Goal: Find specific page/section: Locate a particular part of the current website

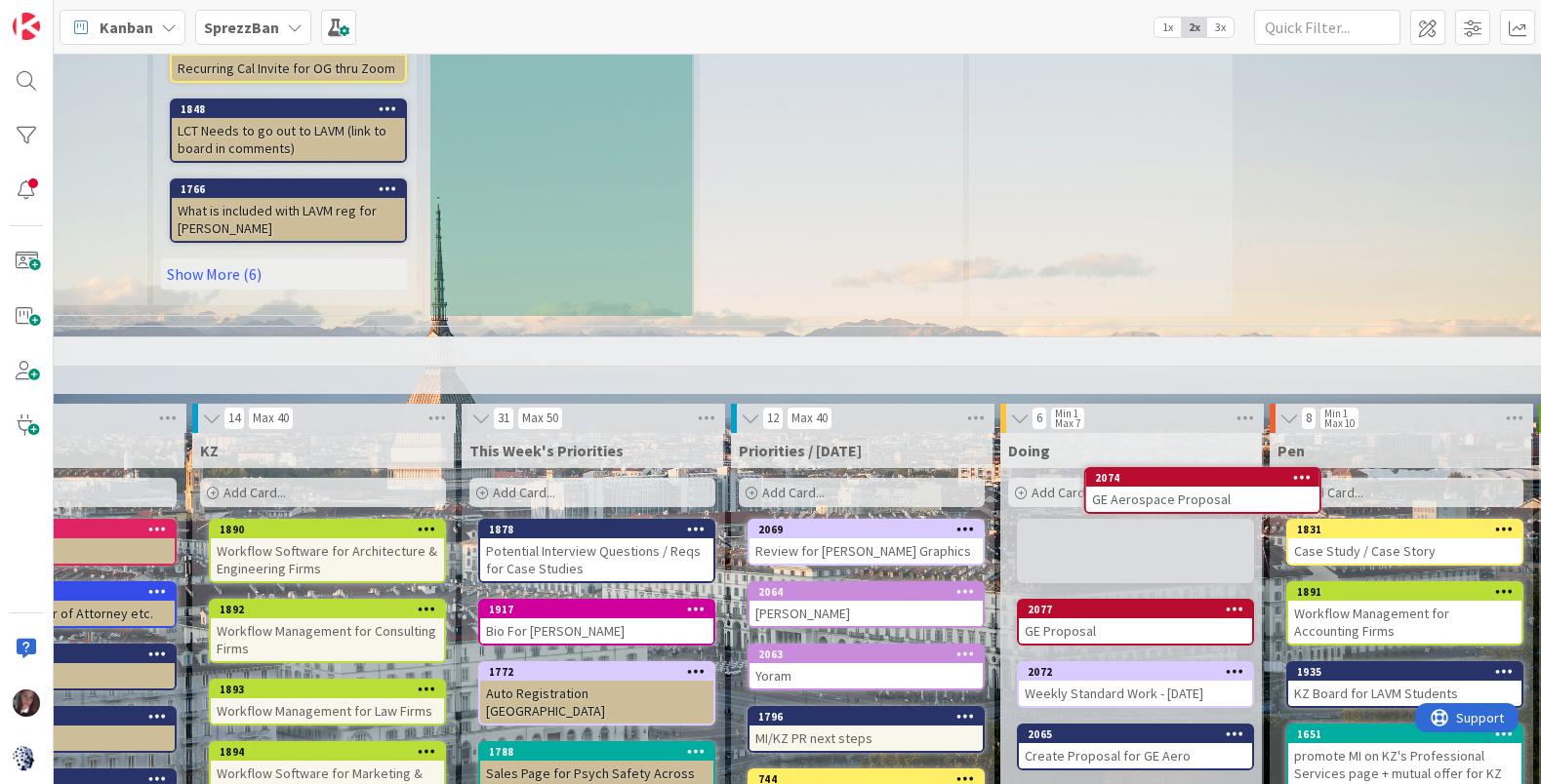
scroll to position [982, 531]
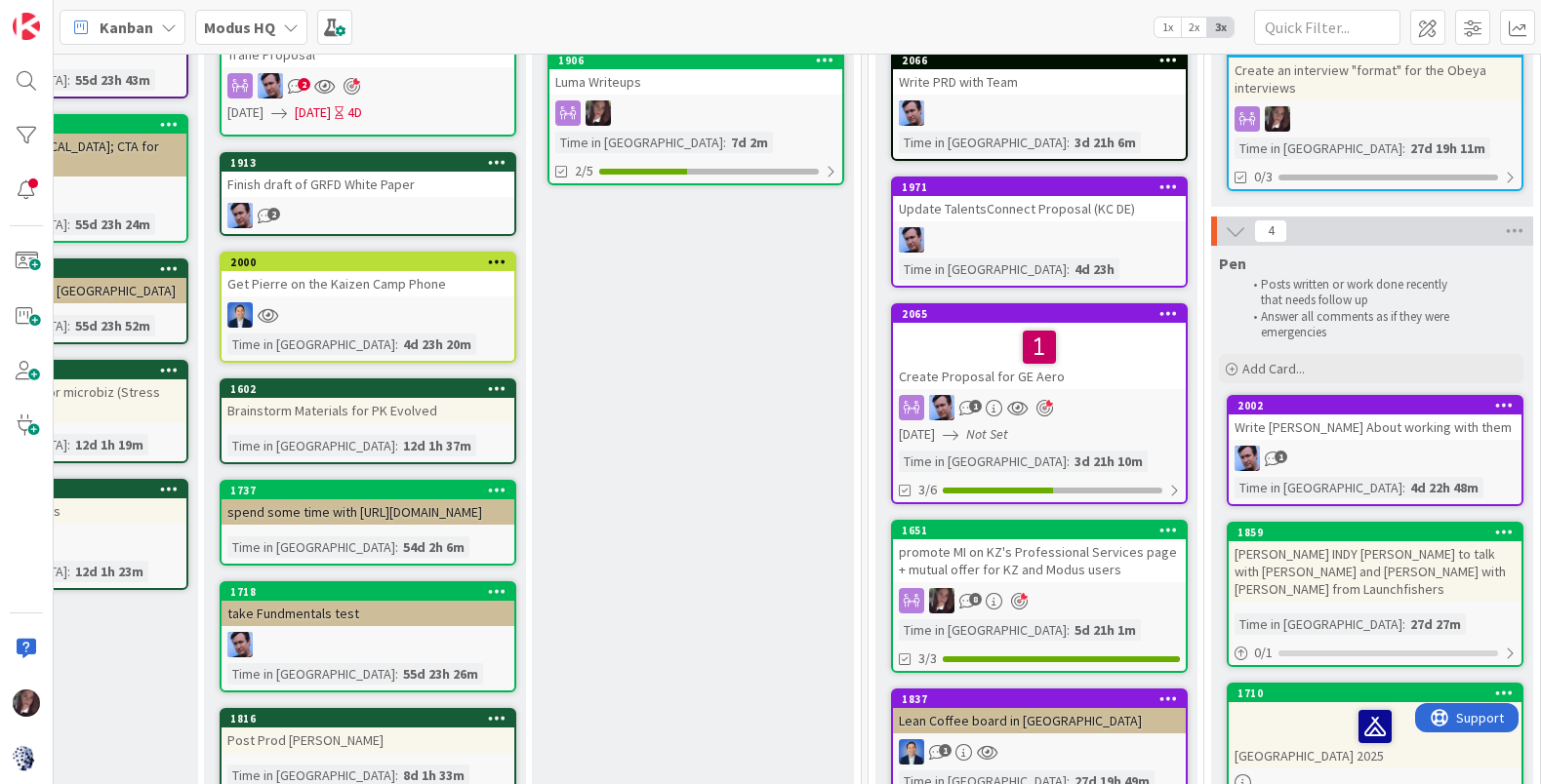
scroll to position [334, 863]
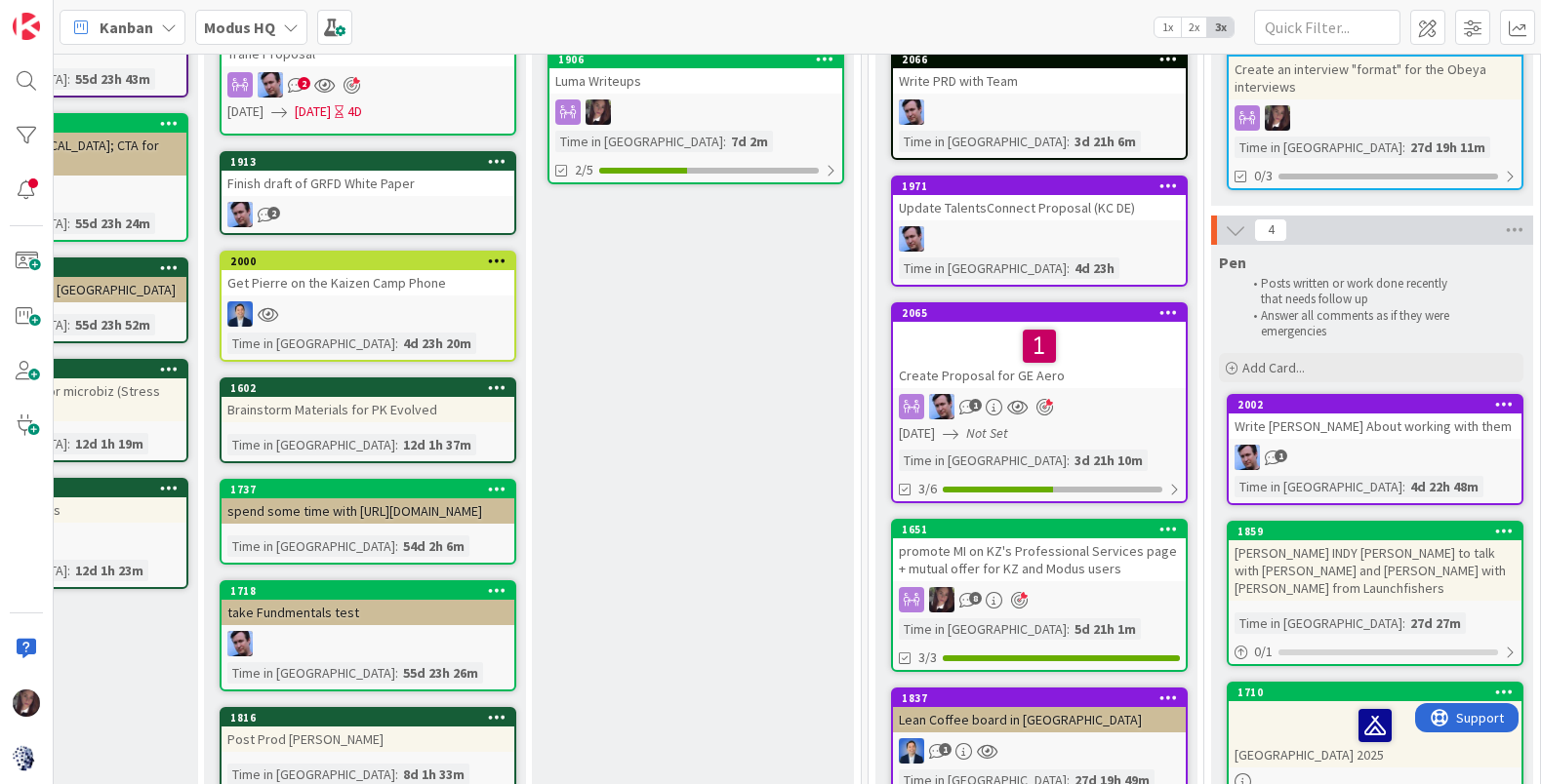
click at [972, 353] on div at bounding box center [1040, 346] width 281 height 41
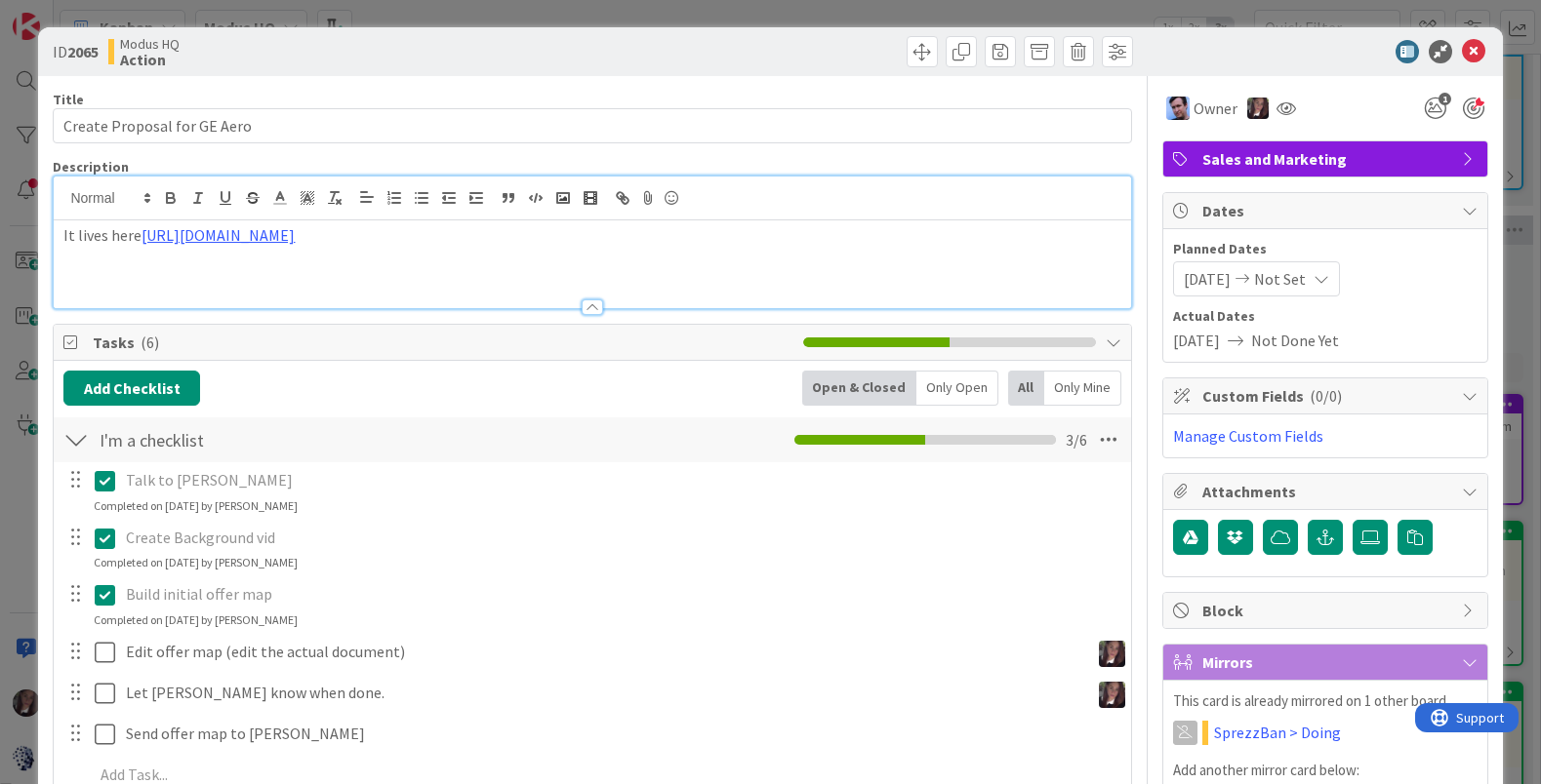
click at [426, 197] on div "It lives here [URL][DOMAIN_NAME]" at bounding box center [591, 242] width 1076 height 131
click at [295, 241] on link "[URL][DOMAIN_NAME]" at bounding box center [218, 235] width 153 height 20
click at [403, 273] on link "[URL][DOMAIN_NAME]" at bounding box center [357, 273] width 134 height 26
click at [405, 271] on link "[URL][DOMAIN_NAME]" at bounding box center [357, 273] width 134 height 26
drag, startPoint x: 676, startPoint y: 230, endPoint x: 660, endPoint y: 218, distance: 20.0
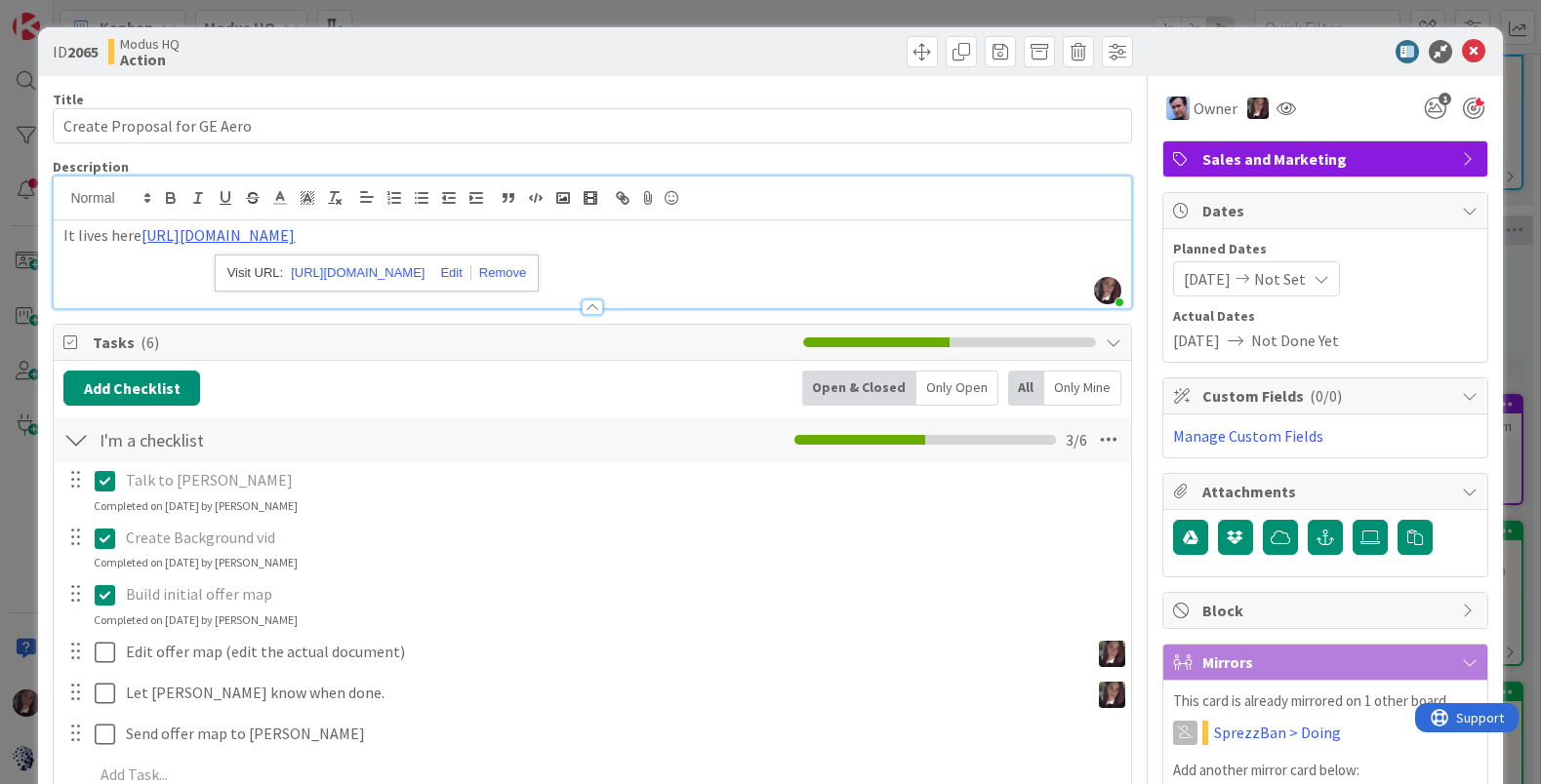
click at [662, 220] on div "It lives here [URL][DOMAIN_NAME]" at bounding box center [591, 264] width 1076 height 88
copy p "It lives here [URL][DOMAIN_NAME]"
drag, startPoint x: 144, startPoint y: 235, endPoint x: 676, endPoint y: 234, distance: 532.0
click at [676, 234] on p "It lives here [URL][DOMAIN_NAME]" at bounding box center [591, 235] width 1057 height 23
copy link "[URL][DOMAIN_NAME]"
